Goal: Information Seeking & Learning: Find specific fact

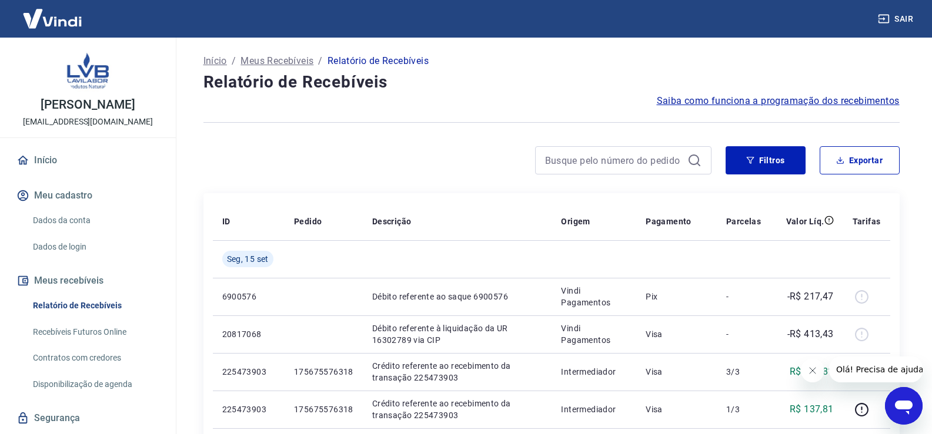
click at [812, 372] on icon "Fechar mensagem da empresa" at bounding box center [811, 370] width 9 height 9
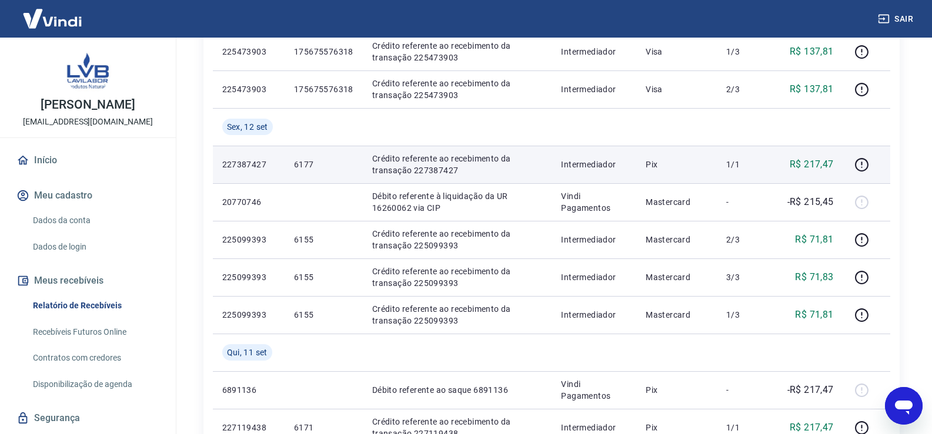
scroll to position [353, 0]
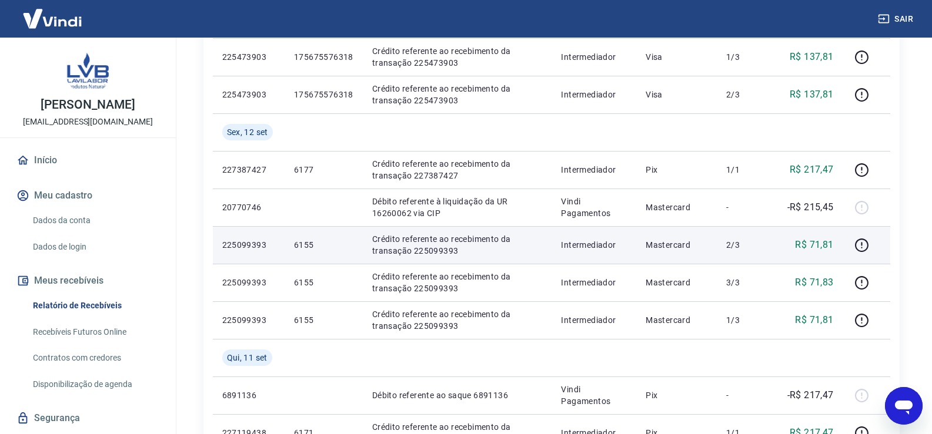
click at [303, 242] on p "6155" at bounding box center [323, 245] width 59 height 12
click at [300, 242] on p "6155" at bounding box center [323, 245] width 59 height 12
click at [300, 243] on p "6155" at bounding box center [323, 245] width 59 height 12
copy p "6155"
